Goal: Transaction & Acquisition: Purchase product/service

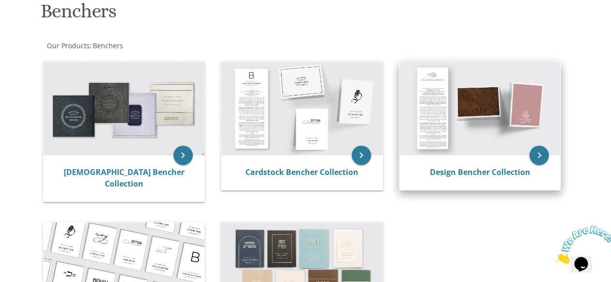
scroll to position [174, 0]
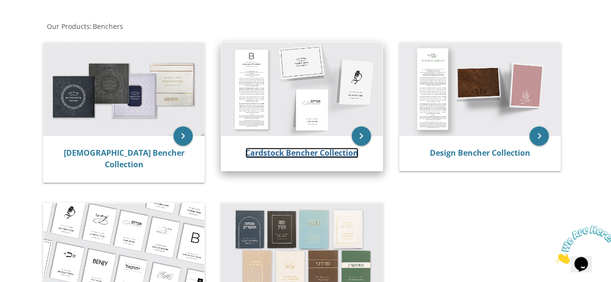
click at [274, 156] on link "Cardstock Bencher Collection" at bounding box center [301, 153] width 113 height 11
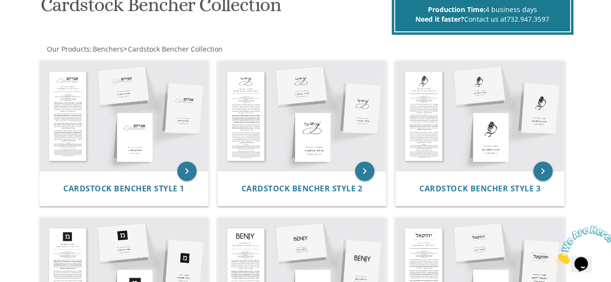
scroll to position [141, 0]
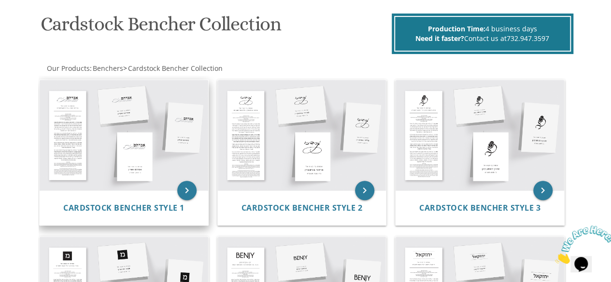
click at [73, 166] on img at bounding box center [124, 135] width 168 height 111
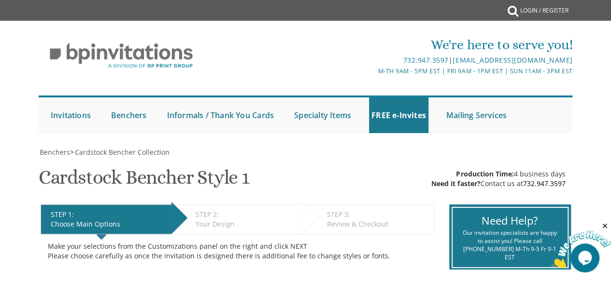
click at [1, 123] on div "We're here to serve you! 732.947.3597 | invitations@bpprintgroup.com M-Th 9am -…" at bounding box center [305, 82] width 611 height 112
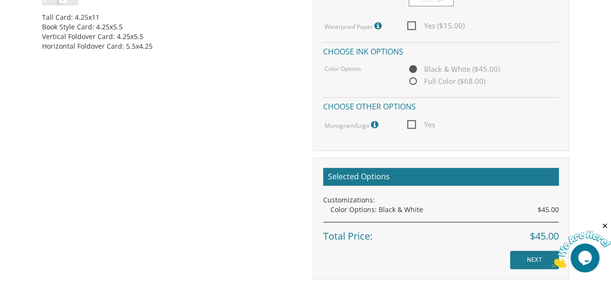
scroll to position [247, 0]
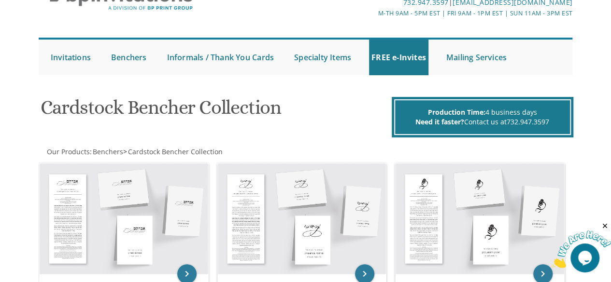
scroll to position [77, 0]
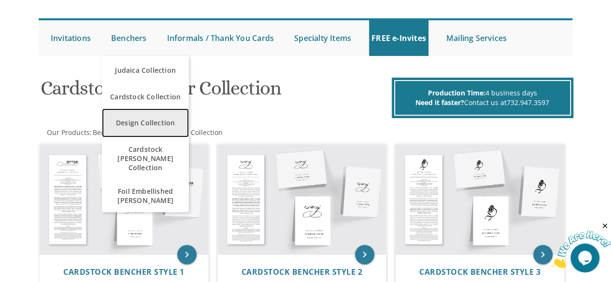
click at [157, 122] on link "Design Collection" at bounding box center [145, 123] width 87 height 29
click at [133, 117] on link "Design Collection" at bounding box center [145, 123] width 87 height 29
click at [134, 116] on link "Design Collection" at bounding box center [145, 123] width 87 height 29
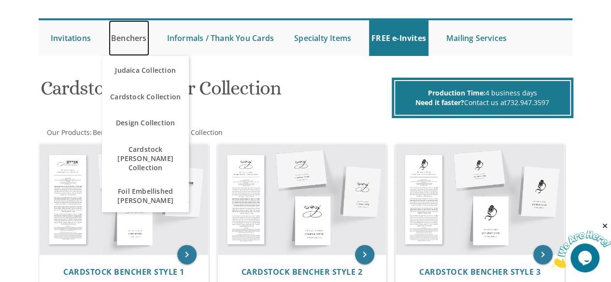
click at [114, 33] on link "Benchers" at bounding box center [129, 38] width 41 height 36
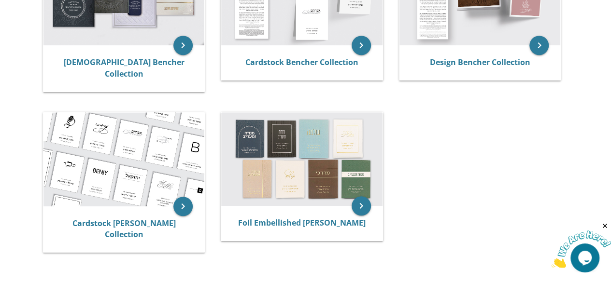
scroll to position [270, 0]
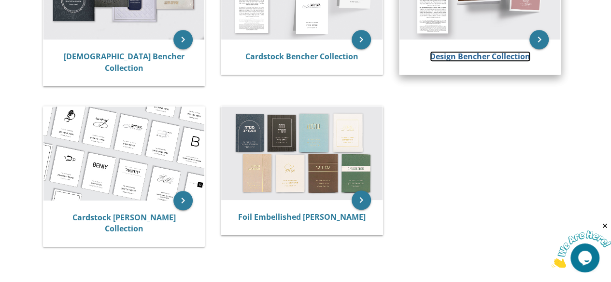
click at [457, 53] on link "Design Bencher Collection" at bounding box center [480, 56] width 100 height 11
click at [469, 57] on link "Design Bencher Collection" at bounding box center [480, 56] width 100 height 11
